Goal: Information Seeking & Learning: Learn about a topic

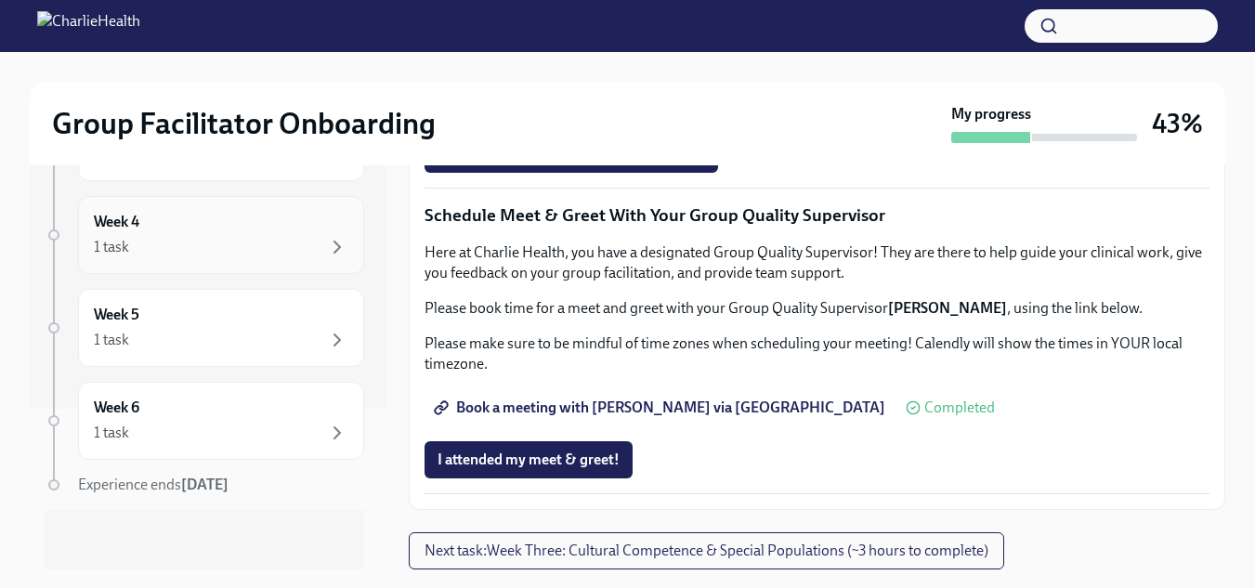
scroll to position [68, 0]
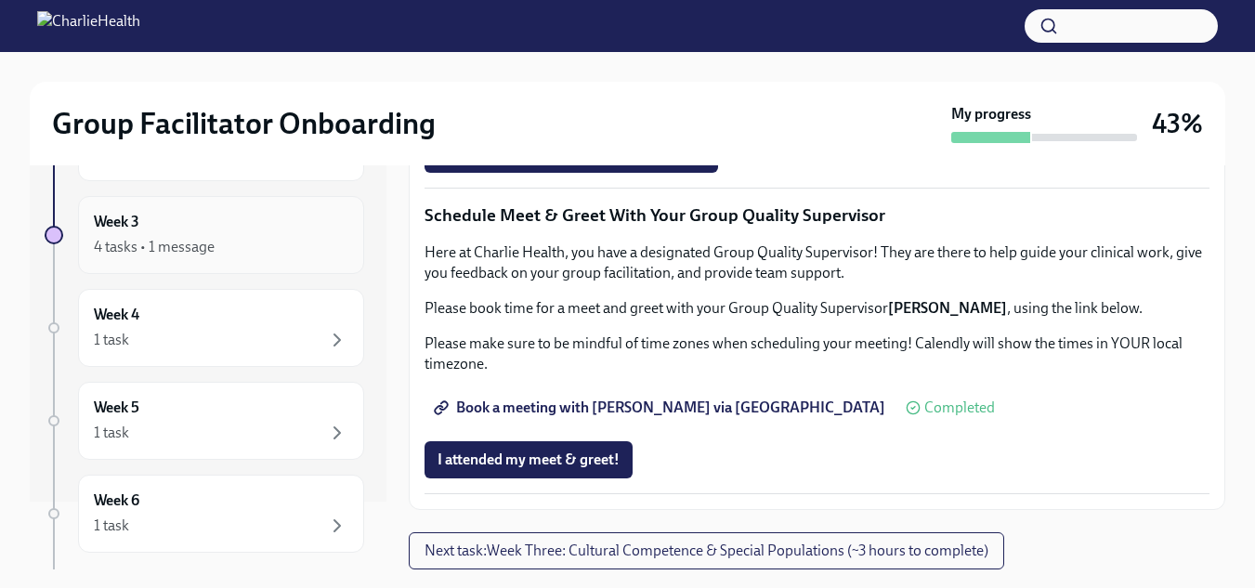
click at [191, 249] on div "4 tasks • 1 message" at bounding box center [154, 247] width 121 height 20
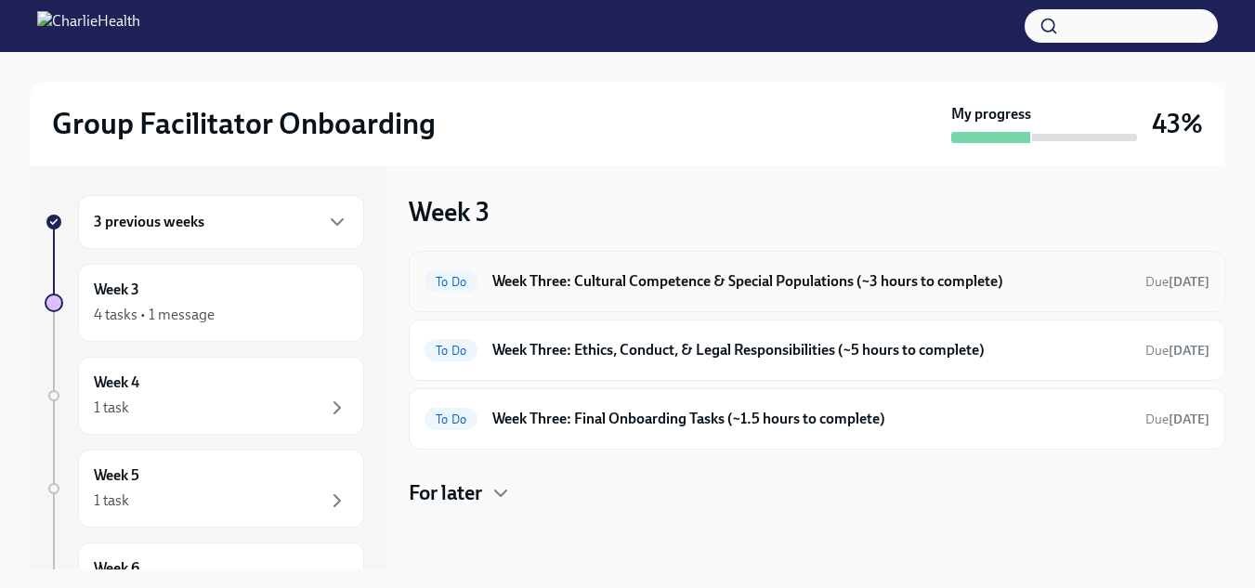
click at [747, 285] on h6 "Week Three: Cultural Competence & Special Populations (~3 hours to complete)" at bounding box center [811, 281] width 638 height 20
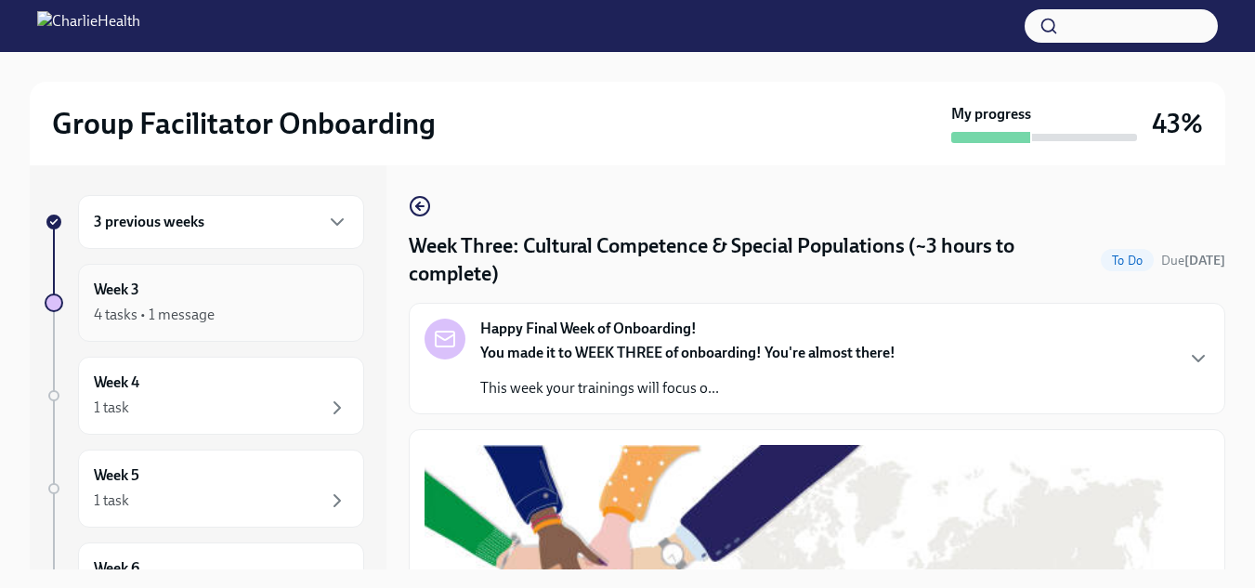
click at [139, 295] on h6 "Week 3" at bounding box center [117, 290] width 46 height 20
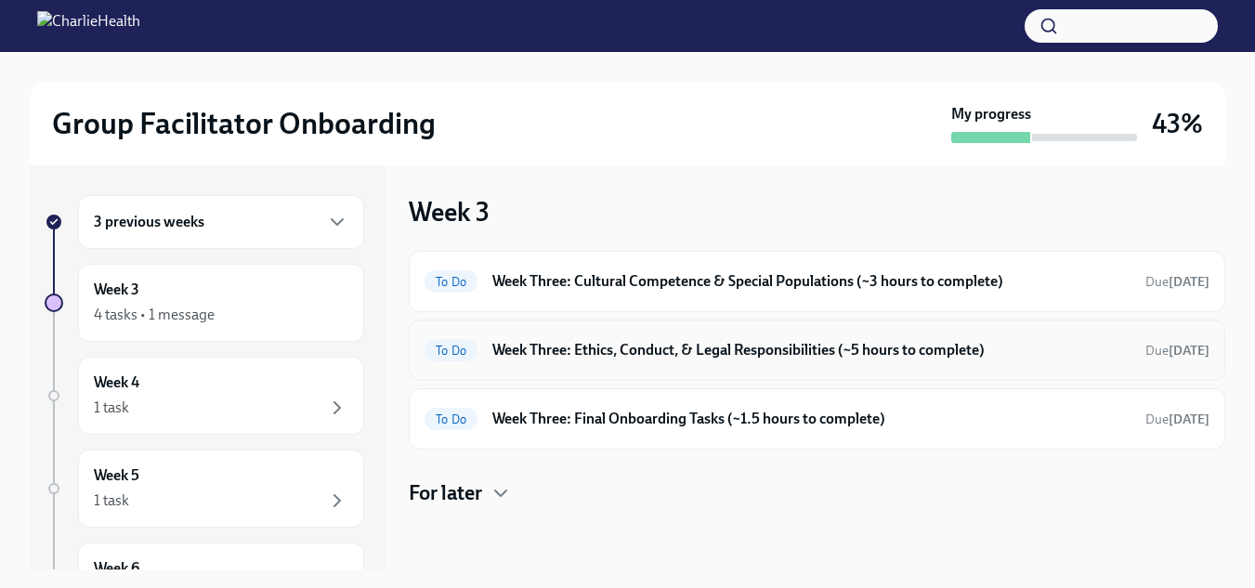
click at [647, 351] on h6 "Week Three: Ethics, Conduct, & Legal Responsibilities (~5 hours to complete)" at bounding box center [811, 350] width 638 height 20
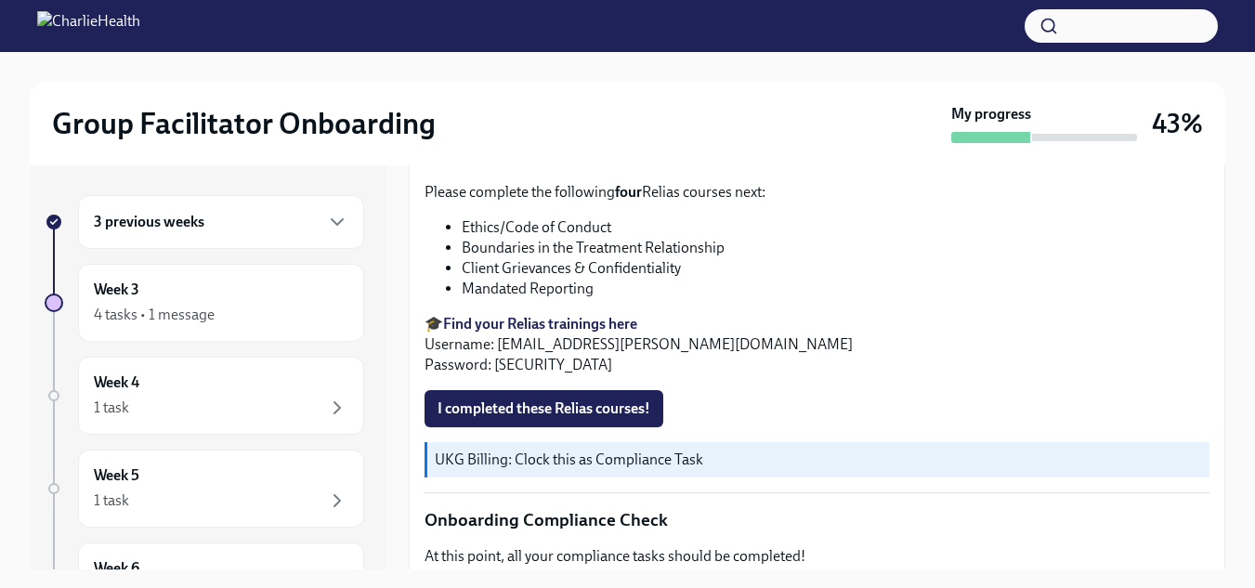
scroll to position [929, 0]
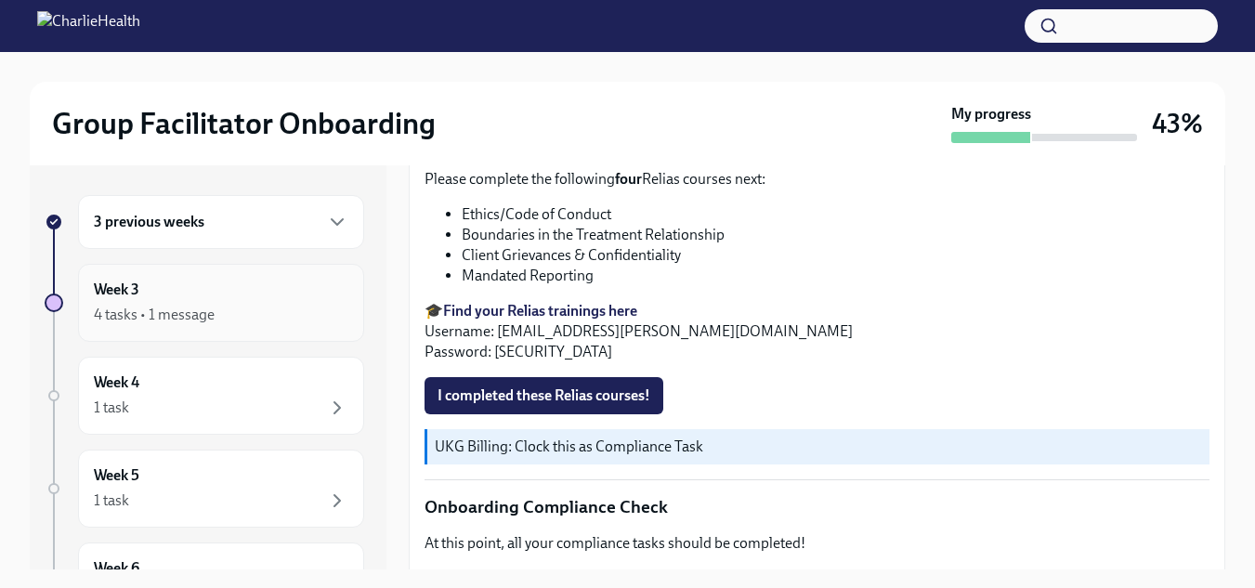
click at [179, 302] on div "Week 3 4 tasks • 1 message" at bounding box center [221, 303] width 255 height 46
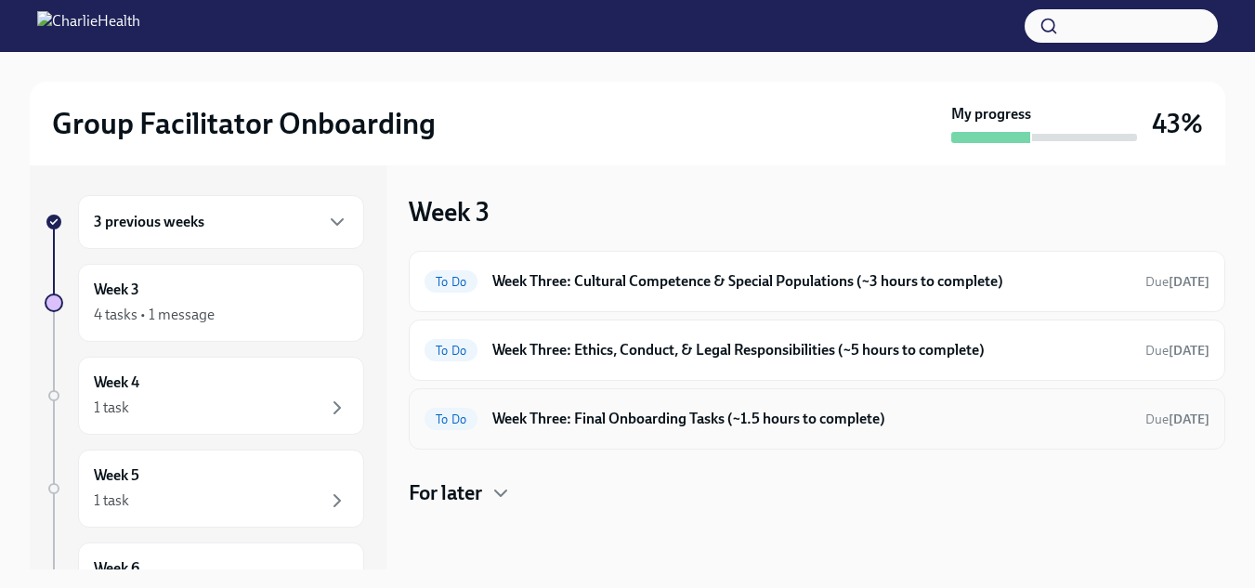
click at [621, 425] on h6 "Week Three: Final Onboarding Tasks (~1.5 hours to complete)" at bounding box center [811, 419] width 638 height 20
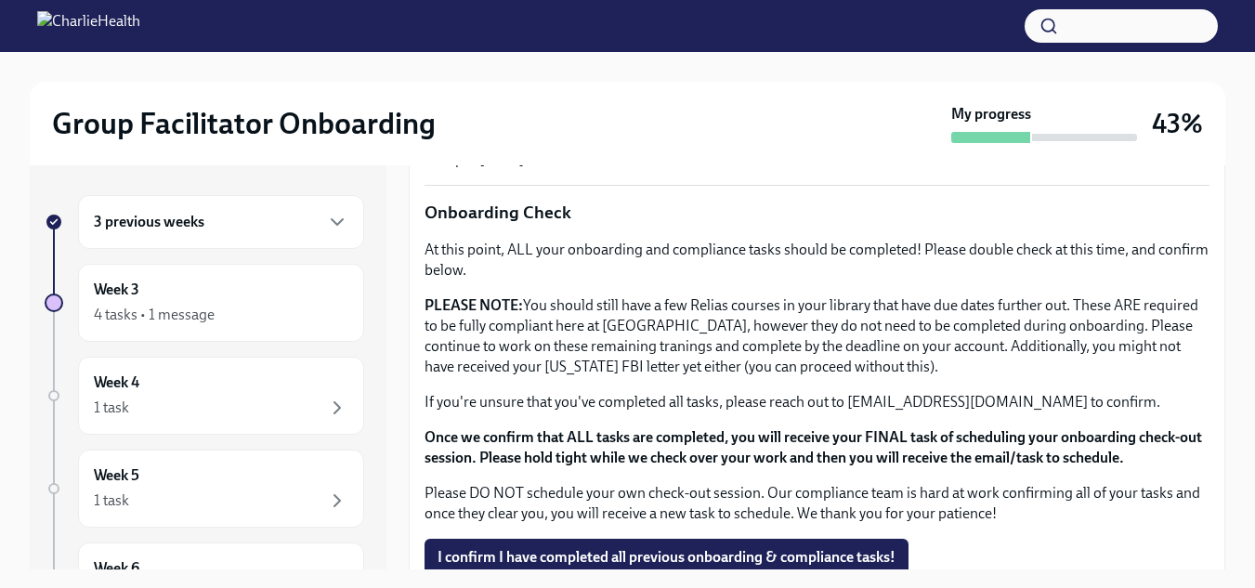
scroll to position [1544, 0]
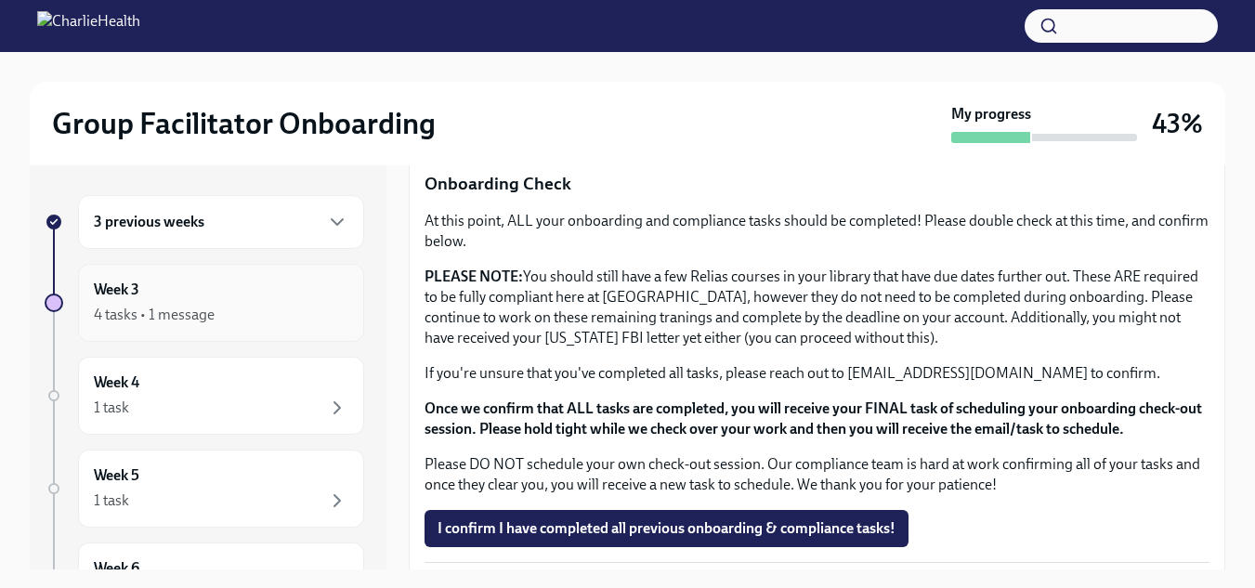
click at [201, 309] on div "4 tasks • 1 message" at bounding box center [154, 315] width 121 height 20
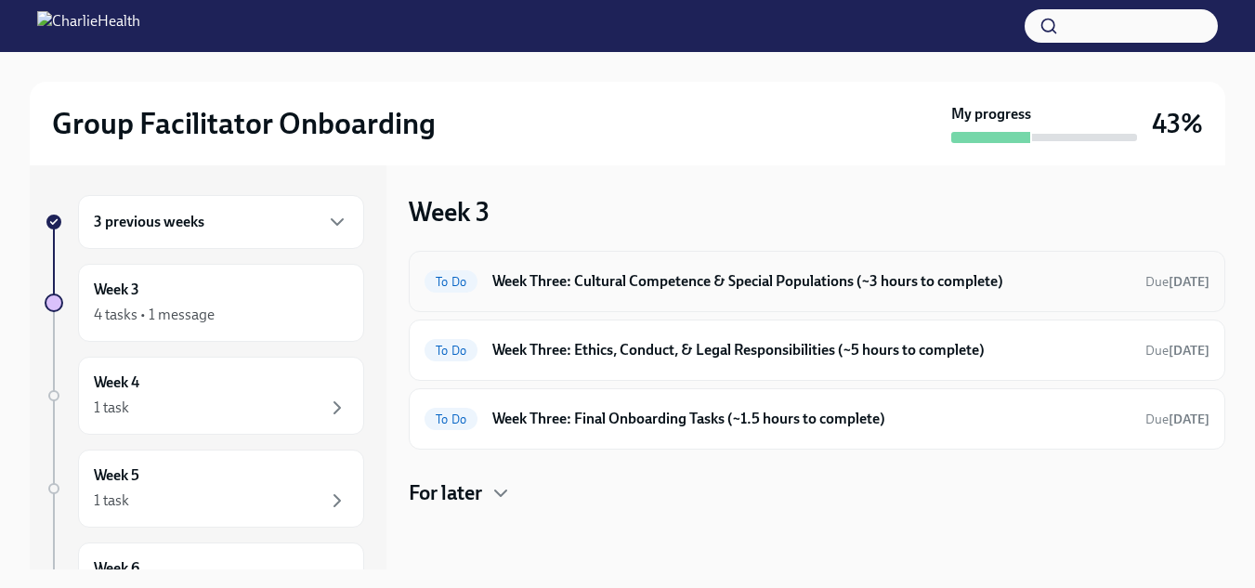
click at [623, 271] on h6 "Week Three: Cultural Competence & Special Populations (~3 hours to complete)" at bounding box center [811, 281] width 638 height 20
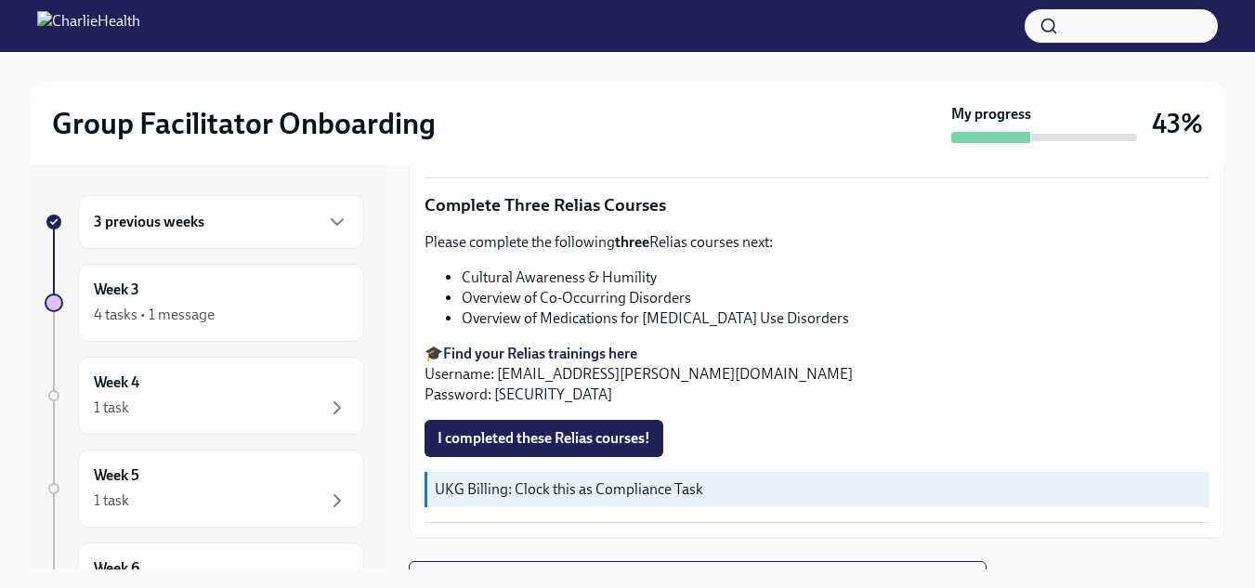
scroll to position [1602, 0]
